Goal: Transaction & Acquisition: Purchase product/service

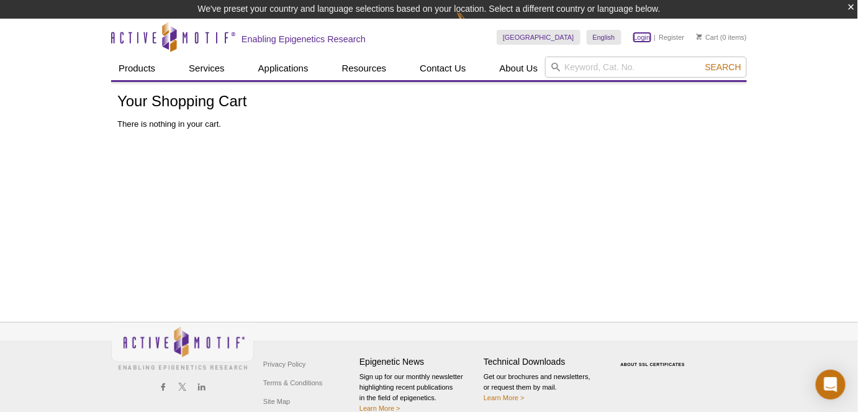
click at [640, 37] on link "Login" at bounding box center [642, 37] width 17 height 9
click at [851, 3] on button "×" at bounding box center [851, 7] width 7 height 14
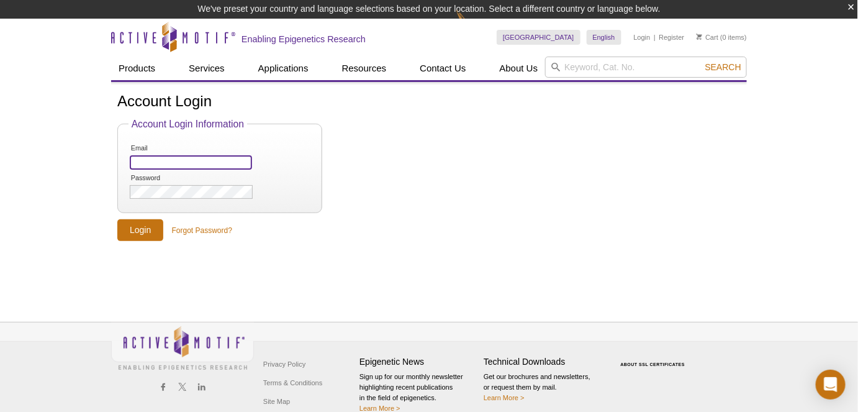
click at [243, 162] on input "Email" at bounding box center [191, 162] width 122 height 14
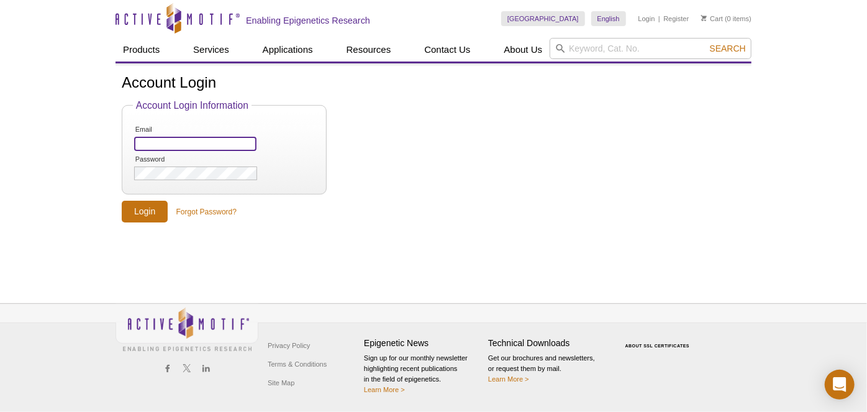
type input "[PERSON_NAME][EMAIL_ADDRESS][PERSON_NAME][DOMAIN_NAME]"
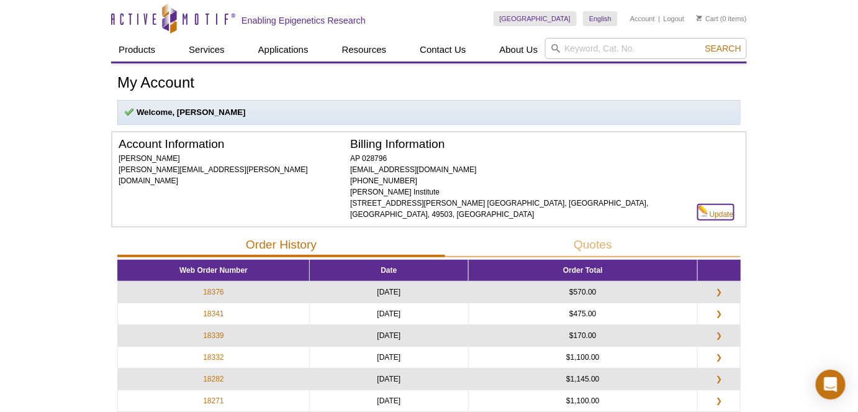
click at [718, 204] on link "Update" at bounding box center [716, 212] width 36 height 16
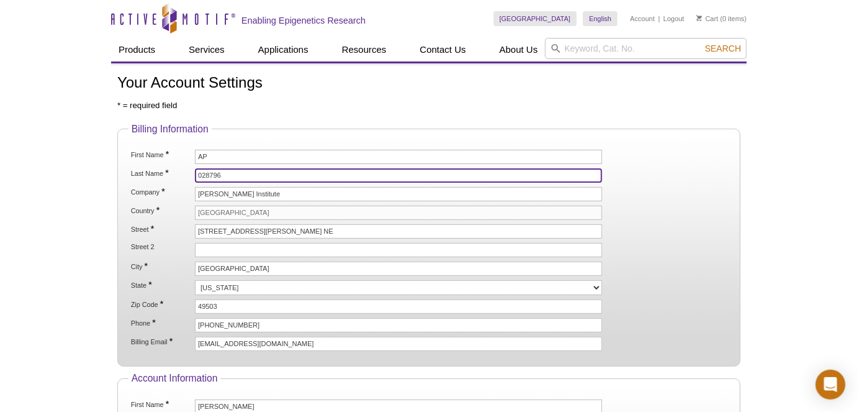
click at [208, 174] on input "028796" at bounding box center [398, 175] width 407 height 14
paste input "9002"
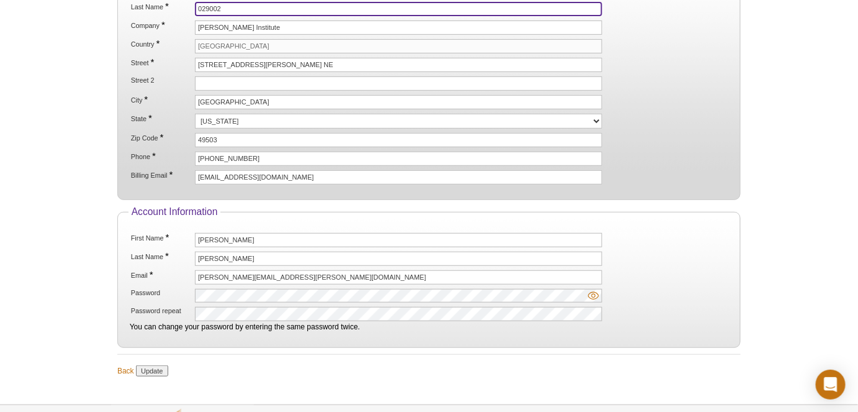
scroll to position [262, 0]
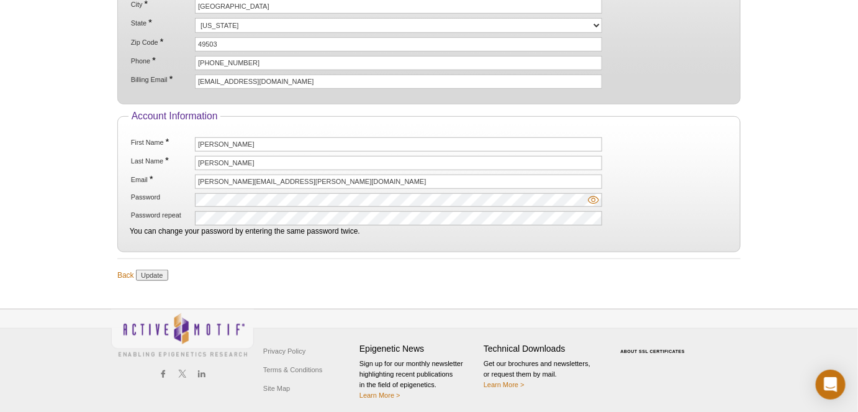
type input "029002"
click at [152, 271] on input "Update" at bounding box center [152, 274] width 32 height 11
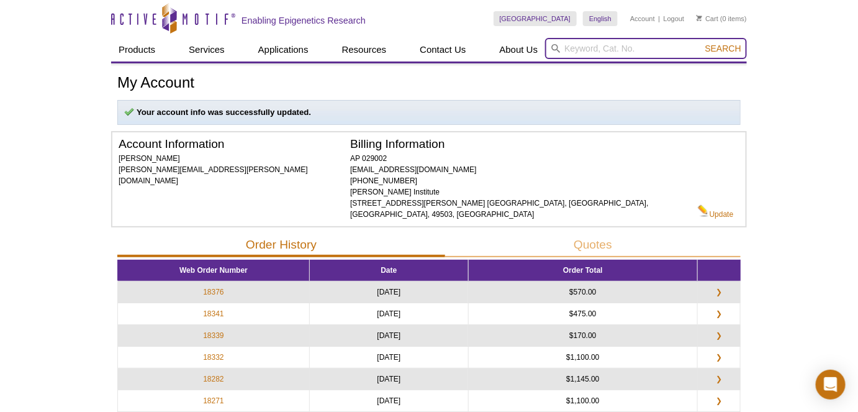
click at [632, 56] on input "search" at bounding box center [646, 48] width 202 height 21
paste input "61202"
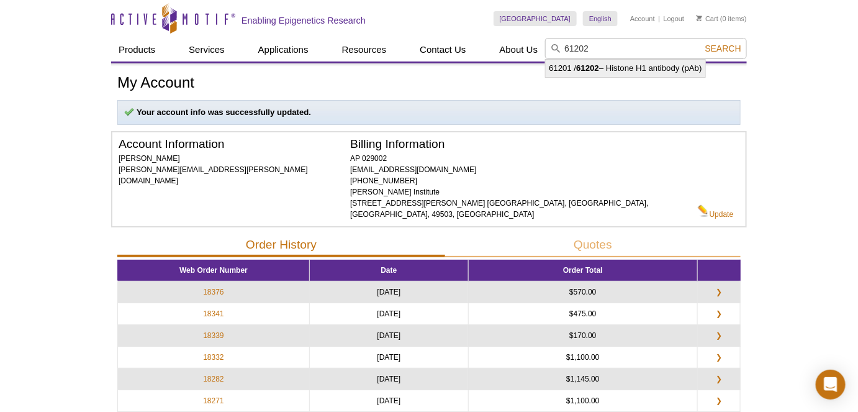
click at [637, 70] on li "61201 / 61202 – Histone H1 antibody (pAb)" at bounding box center [625, 68] width 159 height 17
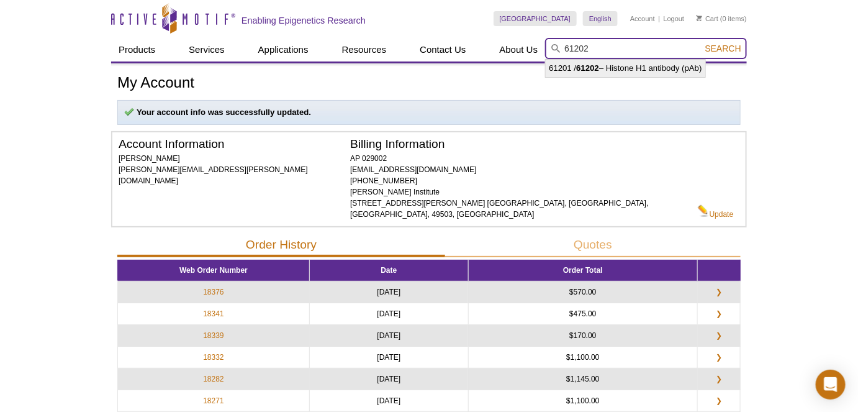
type input "61201 / 61202 – Histone H1 antibody (pAb)"
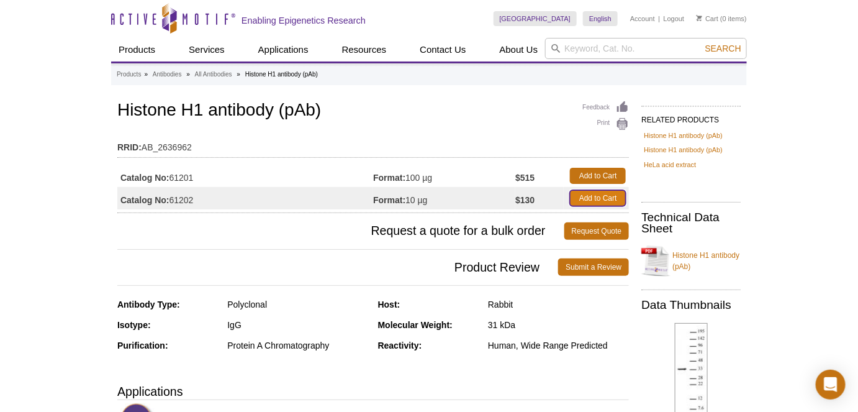
click at [614, 192] on link "Add to Cart" at bounding box center [598, 198] width 56 height 16
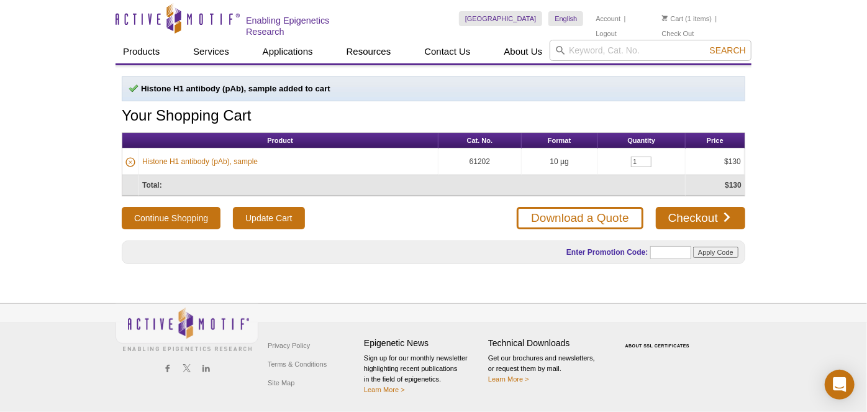
click at [800, 215] on div "Active Motif Logo Enabling Epigenetics Research 1 Search Skip to content Active…" at bounding box center [433, 206] width 867 height 412
click at [701, 216] on link "Checkout" at bounding box center [700, 218] width 89 height 22
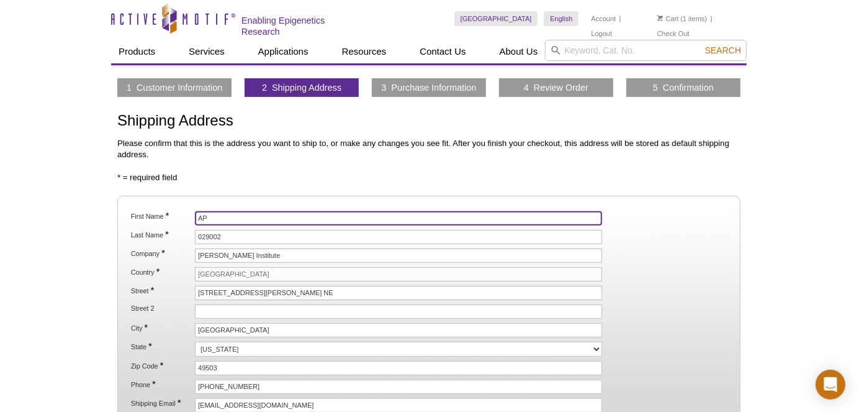
click at [263, 212] on input "AP" at bounding box center [398, 218] width 407 height 14
click at [215, 219] on input "AP" at bounding box center [398, 218] width 407 height 14
type input "Rothbart"
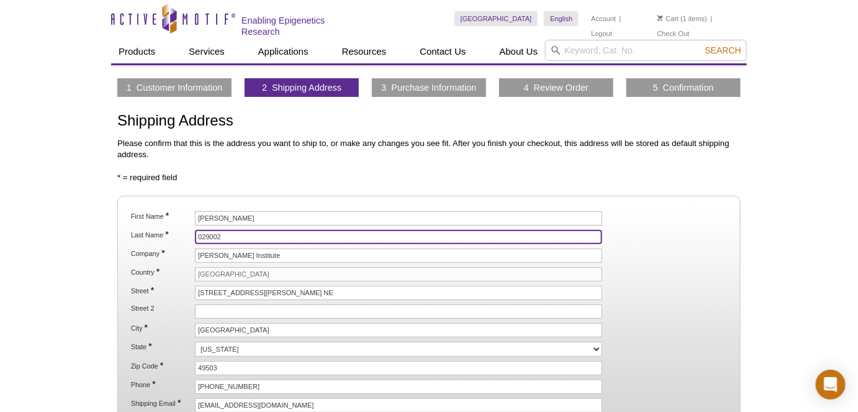
paste input "612"
click at [220, 233] on input "61202" at bounding box center [398, 237] width 407 height 14
paste input "0290"
type input "029002"
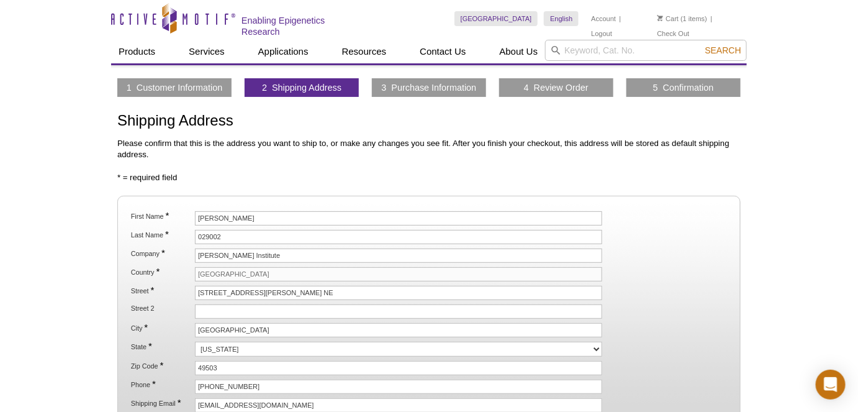
click at [704, 342] on li "State * Alabama Alaska American Samoa Arizona Arkansas California Colorado Conn…" at bounding box center [429, 349] width 599 height 15
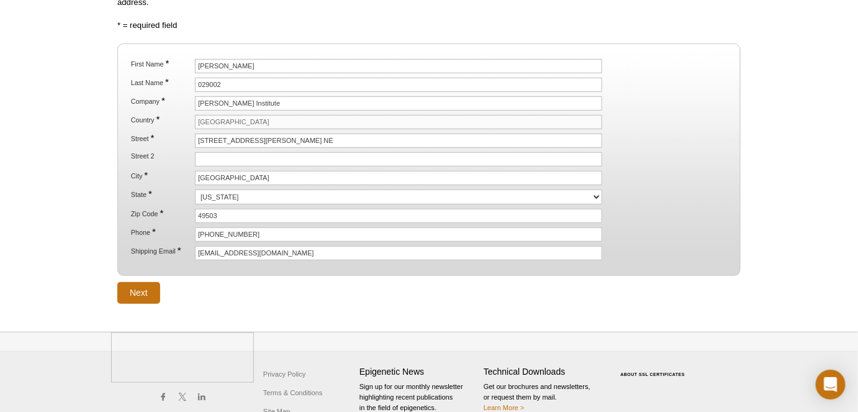
scroll to position [169, 0]
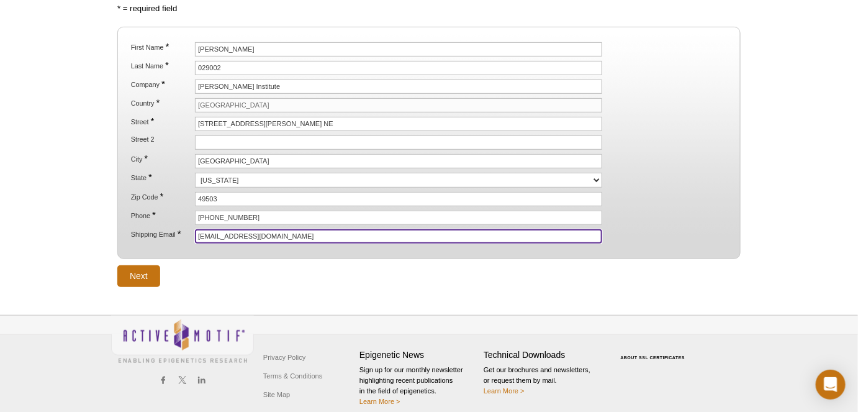
drag, startPoint x: 224, startPoint y: 232, endPoint x: 150, endPoint y: 227, distance: 74.1
click at [150, 229] on li "Shipping Email * invoices@vai.org" at bounding box center [429, 236] width 599 height 14
type input "[PERSON_NAME][EMAIL_ADDRESS][PERSON_NAME][DOMAIN_NAME]"
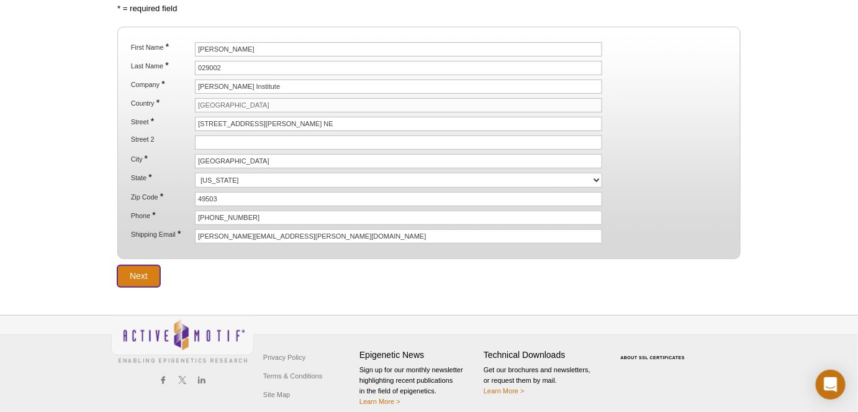
click at [127, 272] on input "Next" at bounding box center [138, 276] width 43 height 22
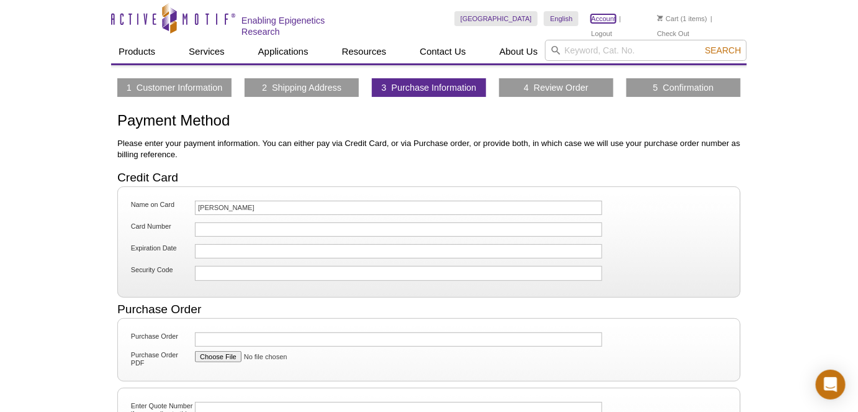
click at [603, 19] on link "Account" at bounding box center [603, 18] width 25 height 9
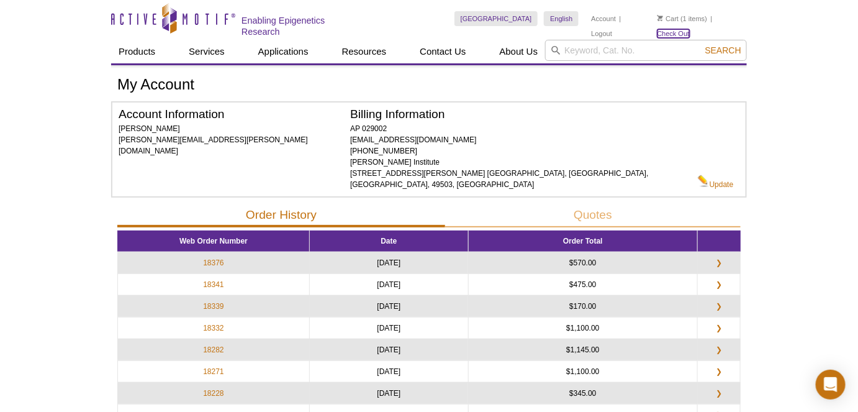
click at [690, 29] on link "Check Out" at bounding box center [674, 33] width 32 height 9
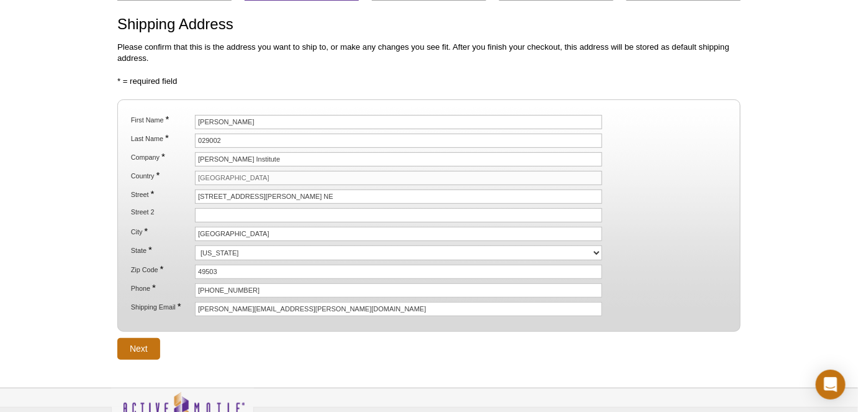
scroll to position [97, 0]
drag, startPoint x: 862, startPoint y: 119, endPoint x: 871, endPoint y: 184, distance: 65.7
click at [858, 184] on html "Active Motif Logo Enabling Epigenetics Research 1 Search Skip to content Active…" at bounding box center [429, 199] width 858 height 592
click at [139, 337] on input "Next" at bounding box center [138, 348] width 43 height 22
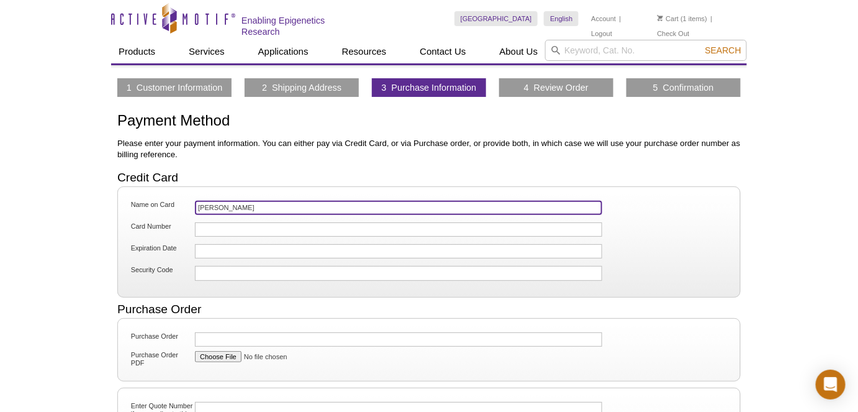
drag, startPoint x: 265, startPoint y: 206, endPoint x: 177, endPoint y: 202, distance: 88.2
click at [177, 202] on li "Name on Card Heather Frazee" at bounding box center [429, 209] width 601 height 20
type input "[PERSON_NAME] AP"
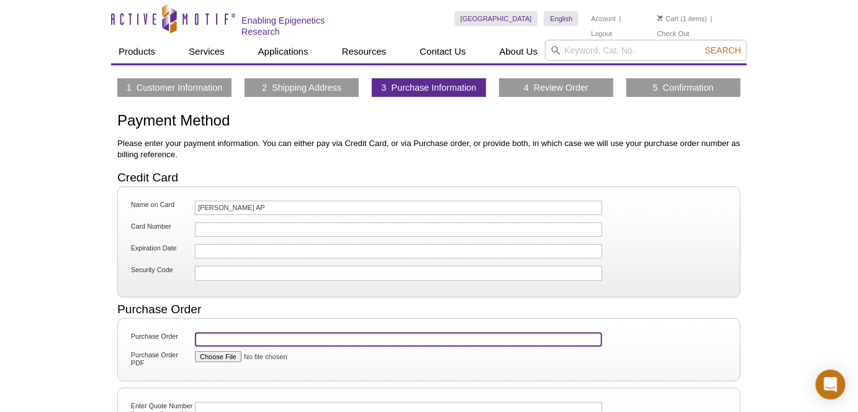
click at [251, 333] on input "Purchase Order" at bounding box center [398, 339] width 407 height 14
paste input "PO-029002"
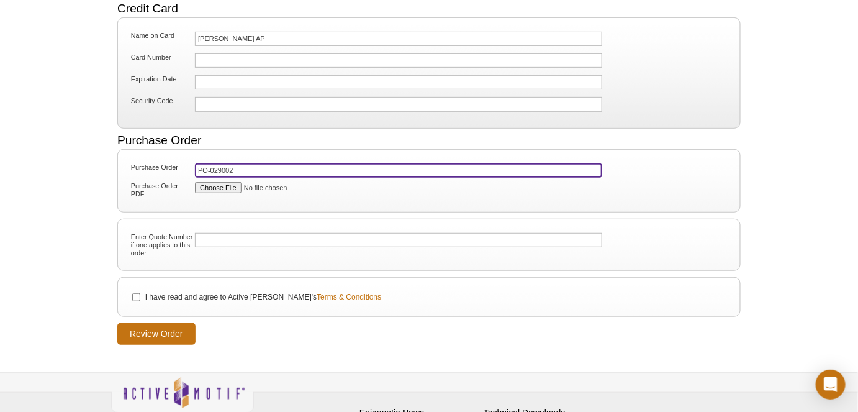
type input "PO-029002"
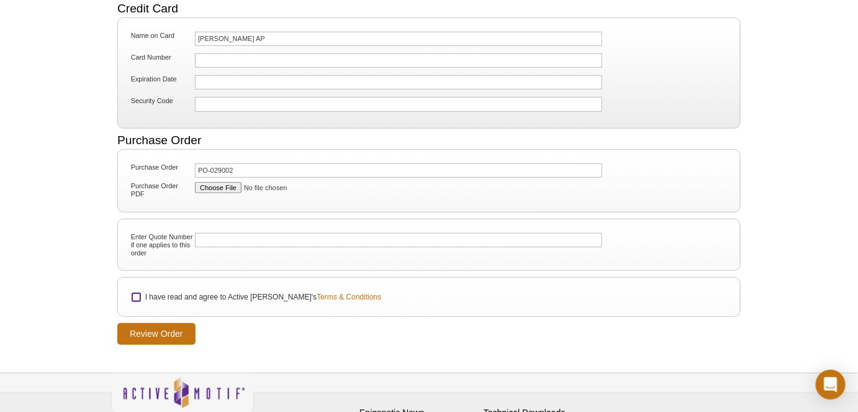
click at [137, 293] on input "I have read and agree to Active Motif's Terms & Conditions" at bounding box center [136, 297] width 8 height 8
checkbox input "true"
click at [143, 324] on input "Review Order" at bounding box center [156, 334] width 78 height 22
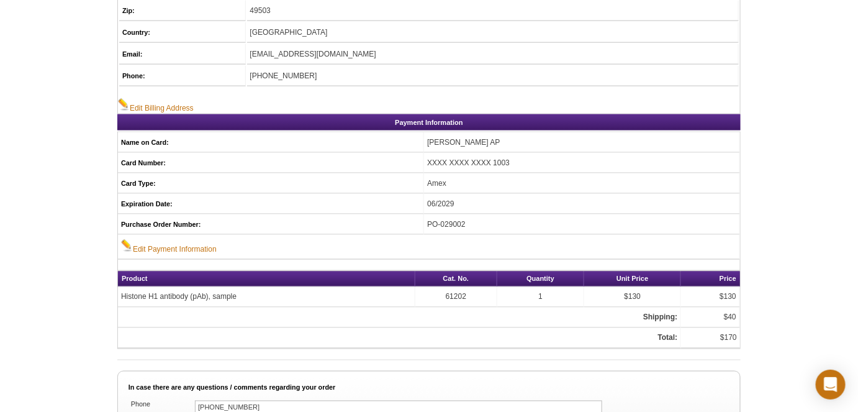
scroll to position [677, 0]
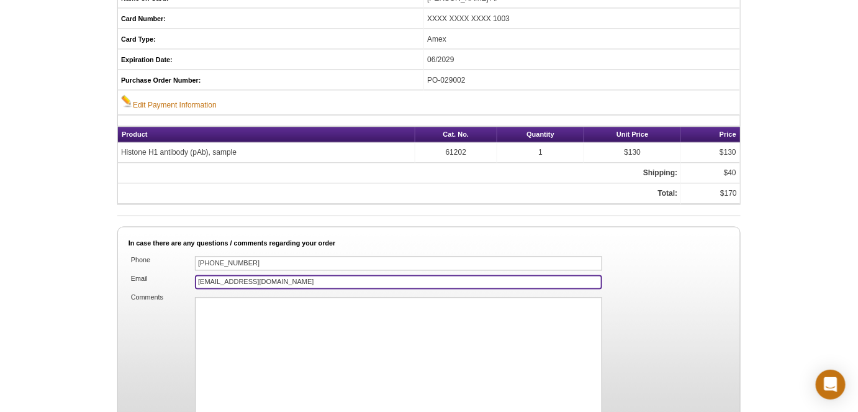
click at [253, 275] on input "[EMAIL_ADDRESS][DOMAIN_NAME]" at bounding box center [398, 282] width 407 height 14
drag, startPoint x: 222, startPoint y: 265, endPoint x: 178, endPoint y: 266, distance: 44.1
click at [174, 274] on li "Email invoices@vai.org" at bounding box center [429, 282] width 601 height 17
type input "heather.frazee@vai.org"
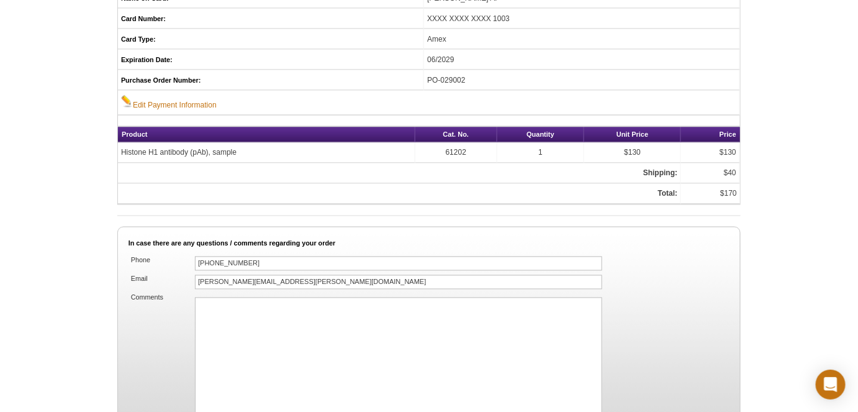
drag, startPoint x: 717, startPoint y: 319, endPoint x: 723, endPoint y: 323, distance: 7.2
click at [723, 323] on li "Comments" at bounding box center [429, 376] width 601 height 168
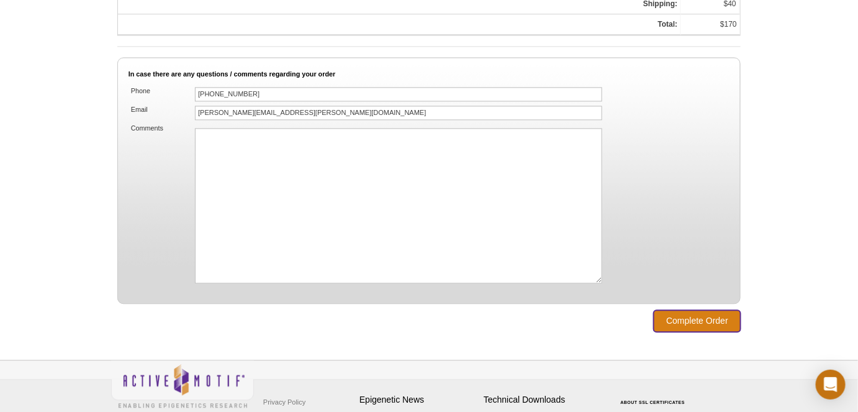
click at [695, 312] on input "Complete Order" at bounding box center [697, 321] width 87 height 22
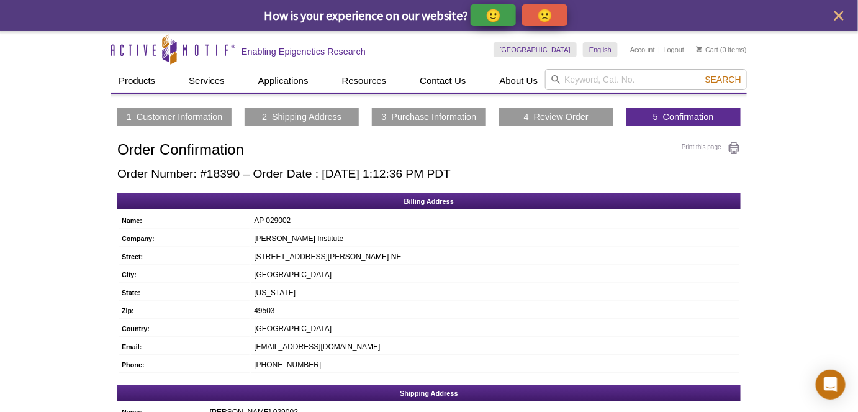
click at [214, 173] on h2 "Order Number: #18390 – Order Date : [DATE] 1:12:36 PM PDT" at bounding box center [428, 174] width 623 height 14
click at [214, 173] on h2 "Order Number: #18390 – Order Date : October 13, 2025 1:12:36 PM PDT" at bounding box center [428, 174] width 623 height 14
copy h2 "18390"
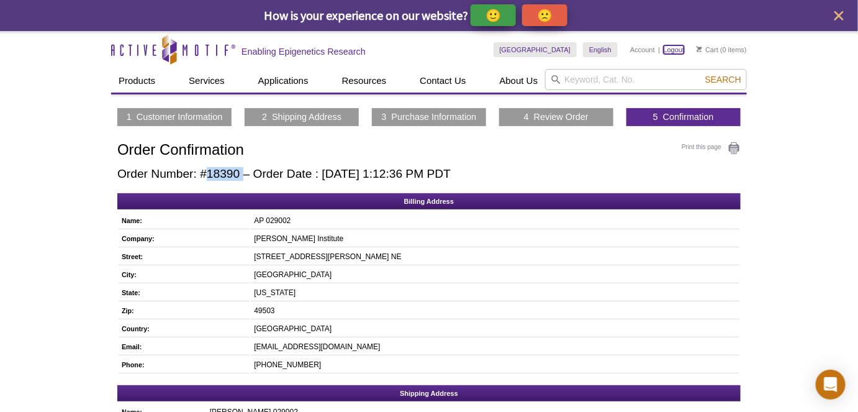
click at [672, 52] on link "Logout" at bounding box center [674, 49] width 21 height 9
